Goal: Find specific page/section: Find specific page/section

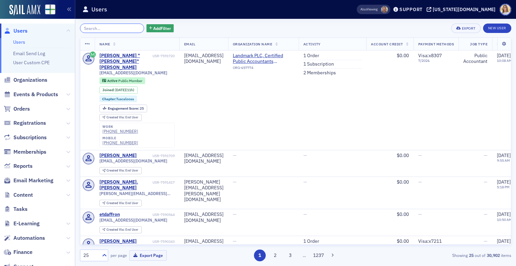
click at [100, 32] on input "search" at bounding box center [112, 27] width 64 height 9
click at [133, 70] on span "[EMAIL_ADDRESS][DOMAIN_NAME]" at bounding box center [133, 72] width 68 height 5
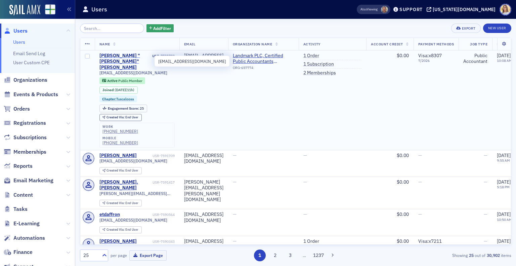
click at [133, 57] on div "[PERSON_NAME] "[PERSON_NAME]" [PERSON_NAME]" at bounding box center [125, 62] width 52 height 18
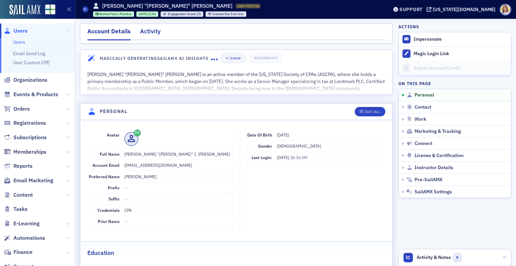
click at [156, 30] on div "Activity" at bounding box center [150, 33] width 20 height 12
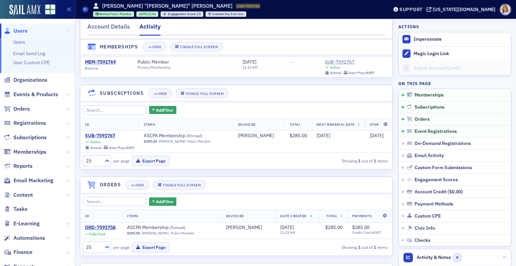
scroll to position [45, 0]
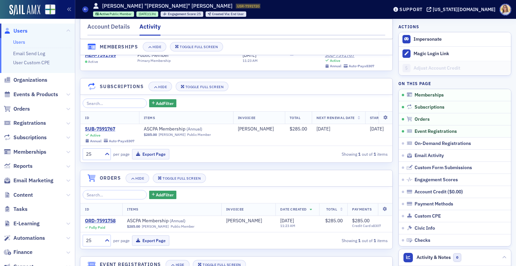
click at [21, 30] on span "Users" at bounding box center [20, 30] width 14 height 7
